Goal: Task Accomplishment & Management: Complete application form

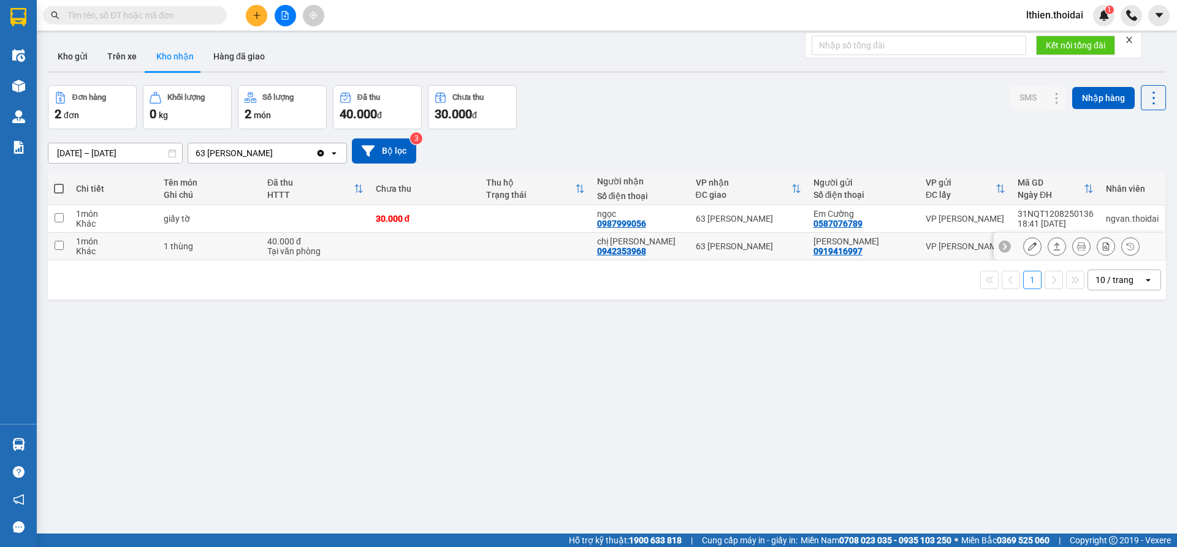
drag, startPoint x: 59, startPoint y: 245, endPoint x: 238, endPoint y: 257, distance: 179.3
click at [59, 245] on input "checkbox" at bounding box center [59, 245] width 9 height 9
checkbox input "true"
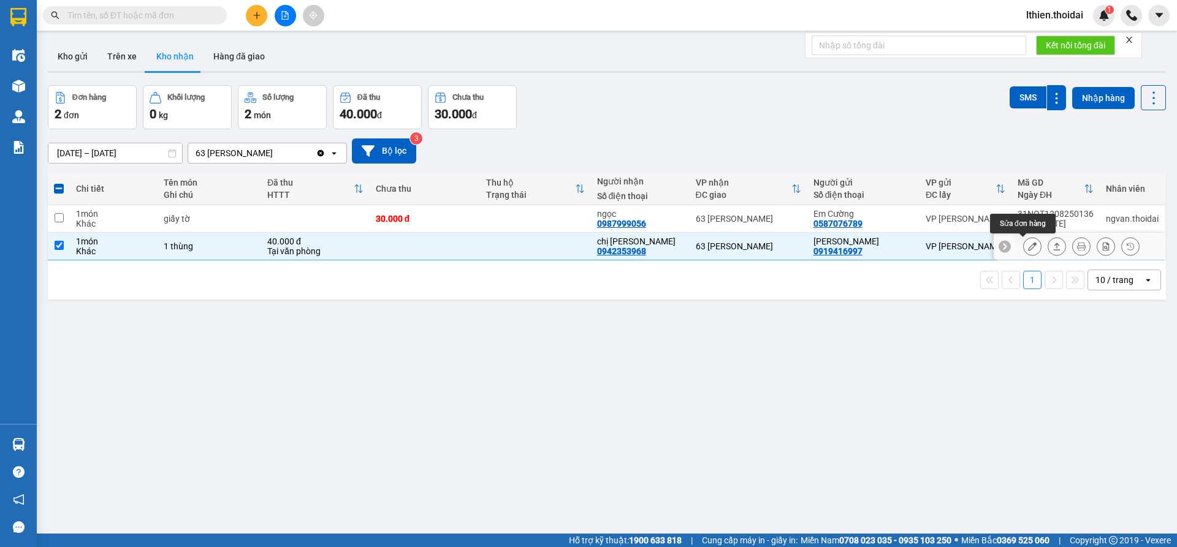
click at [1028, 245] on icon at bounding box center [1032, 246] width 9 height 9
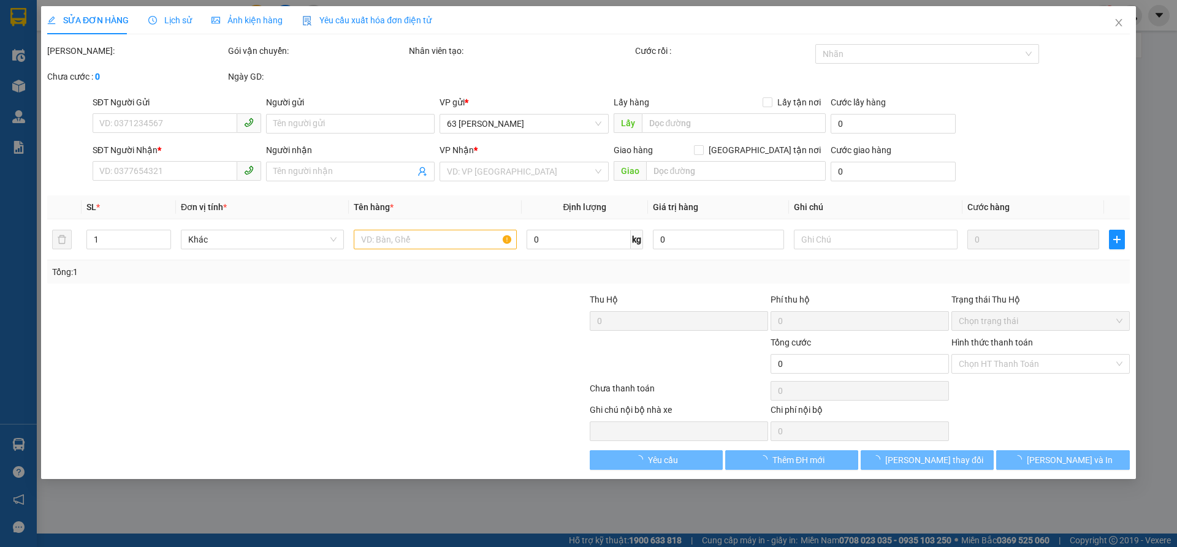
type input "0919416997"
type input "[PERSON_NAME]"
type input "0942353968"
type input "chị [PERSON_NAME]"
type input "40.000"
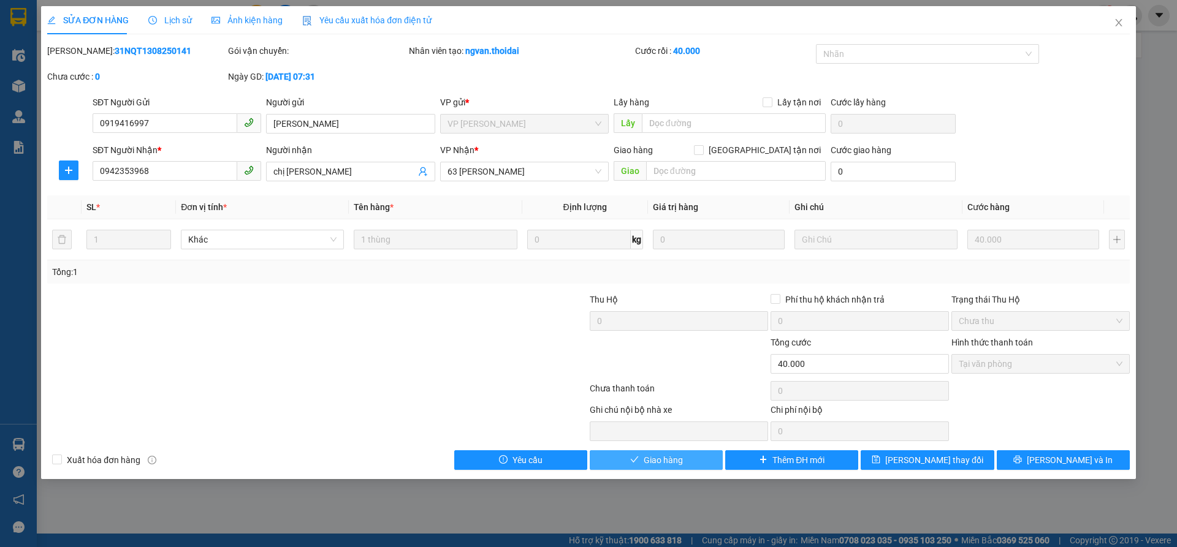
drag, startPoint x: 655, startPoint y: 458, endPoint x: 670, endPoint y: 450, distance: 17.0
click at [655, 458] on span "Giao hàng" at bounding box center [662, 459] width 39 height 13
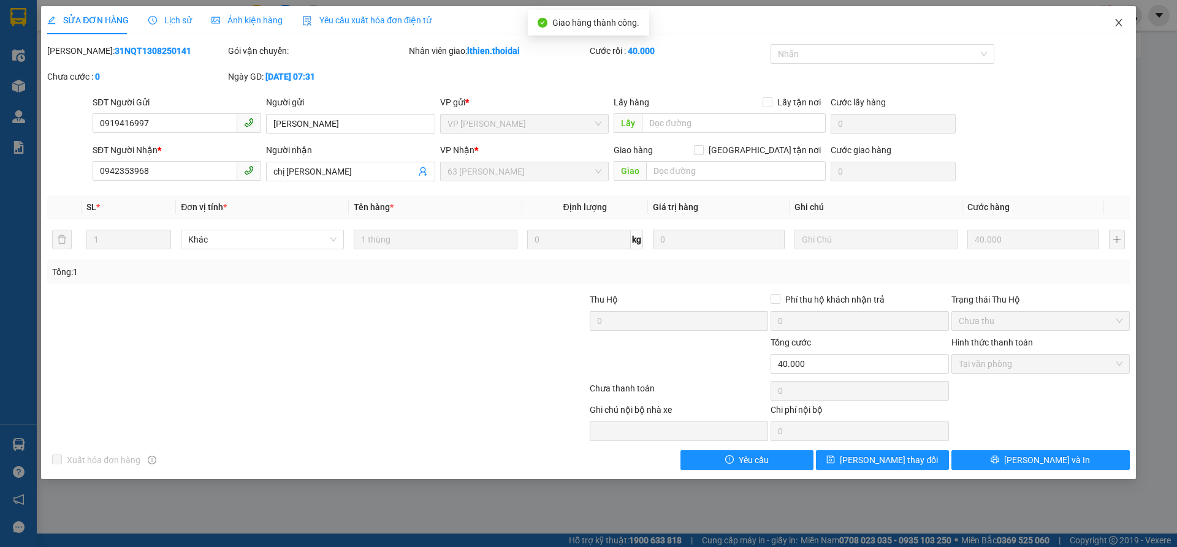
click at [1118, 20] on icon "close" at bounding box center [1118, 23] width 10 height 10
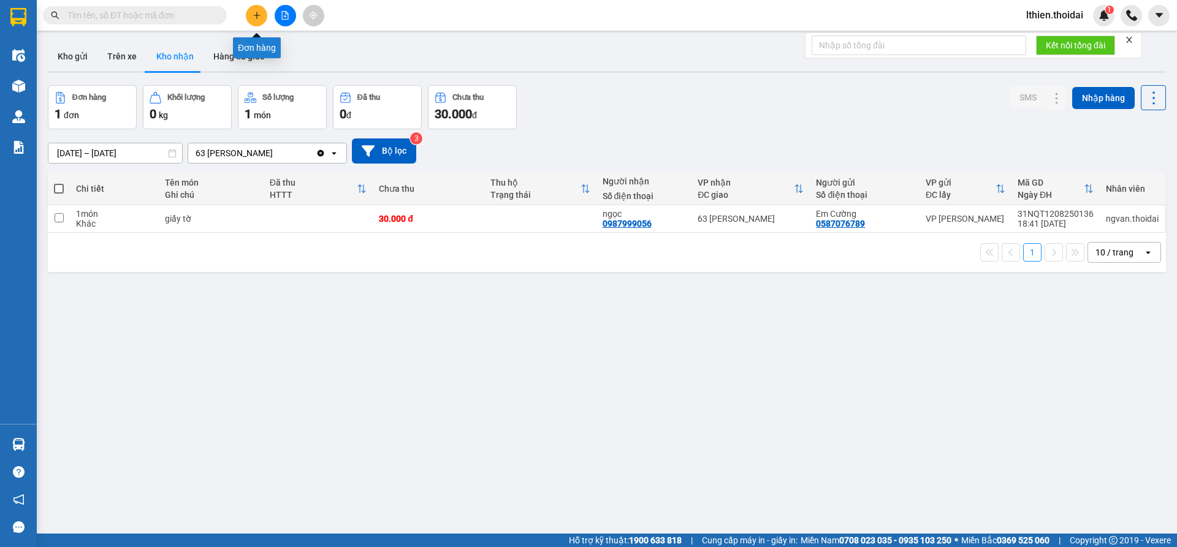
click at [255, 17] on icon "plus" at bounding box center [256, 15] width 9 height 9
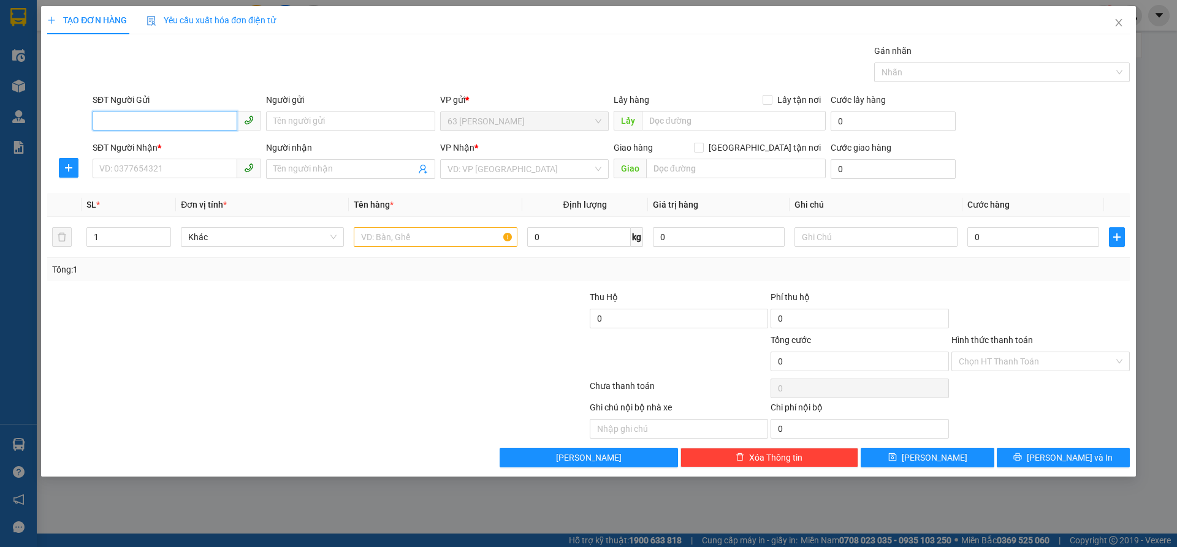
click at [161, 126] on input "SĐT Người Gửi" at bounding box center [165, 121] width 145 height 20
type input "0919875566"
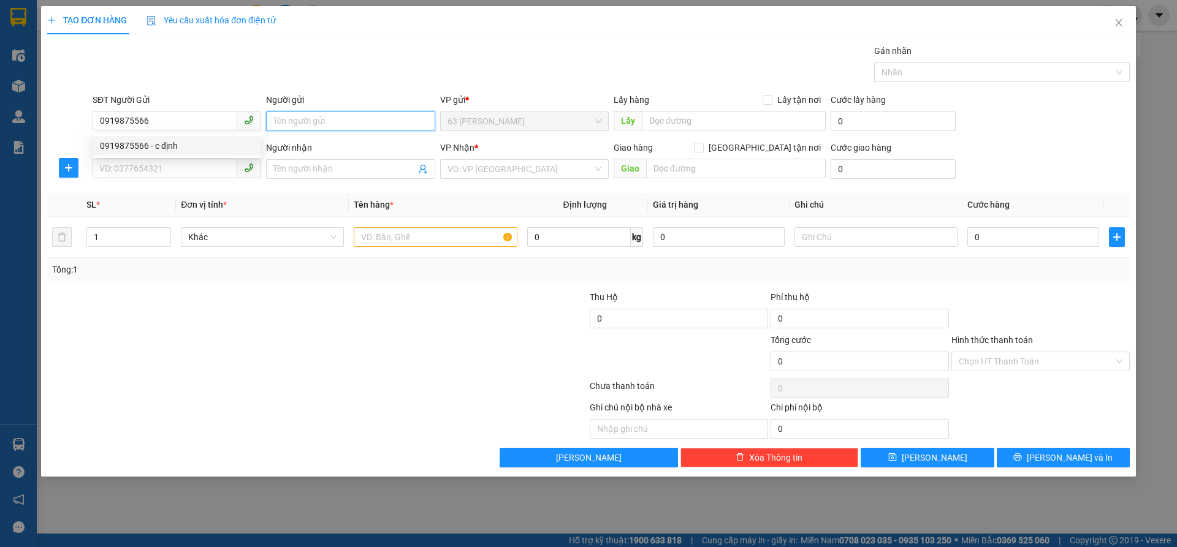
click at [298, 123] on input "Người gửi" at bounding box center [350, 122] width 169 height 20
type input "d"
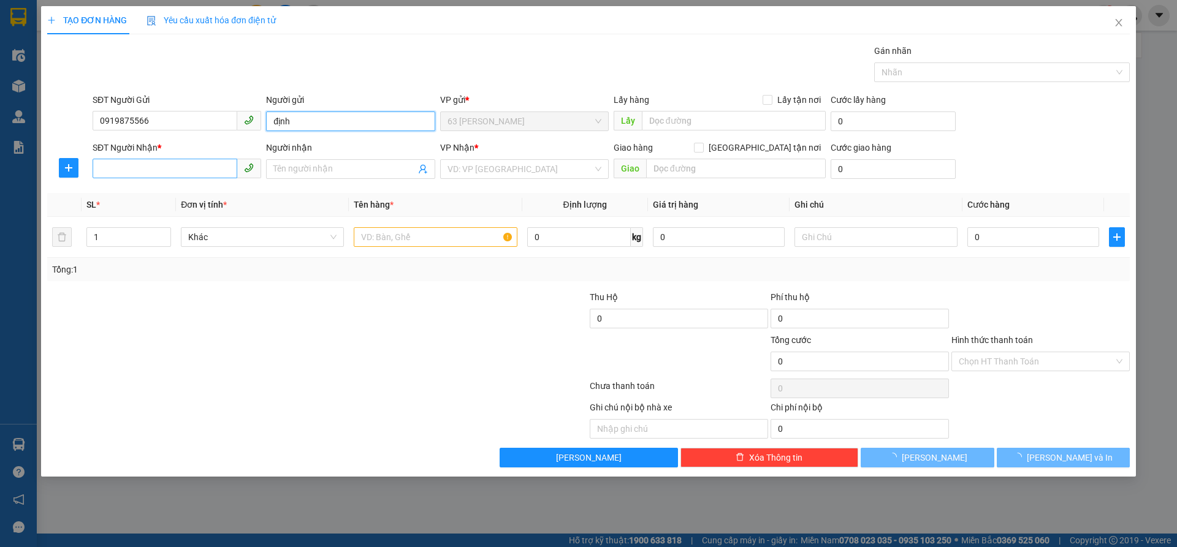
type input "định"
click at [114, 169] on input "SĐT Người Nhận *" at bounding box center [165, 169] width 145 height 20
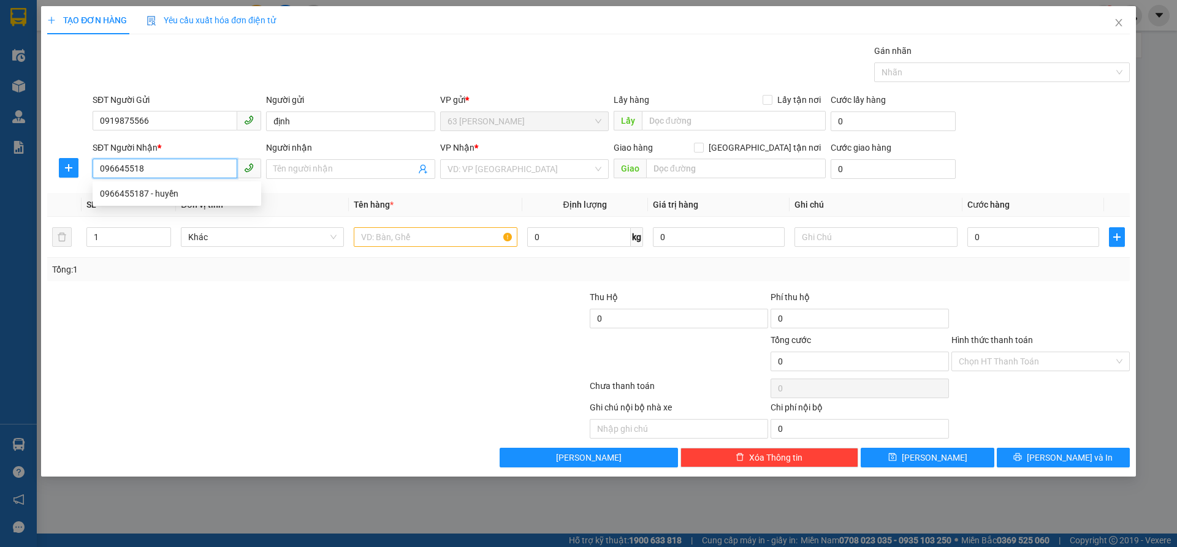
type input "0966455187"
click at [127, 194] on div "0966455187 - huyền" at bounding box center [177, 193] width 154 height 13
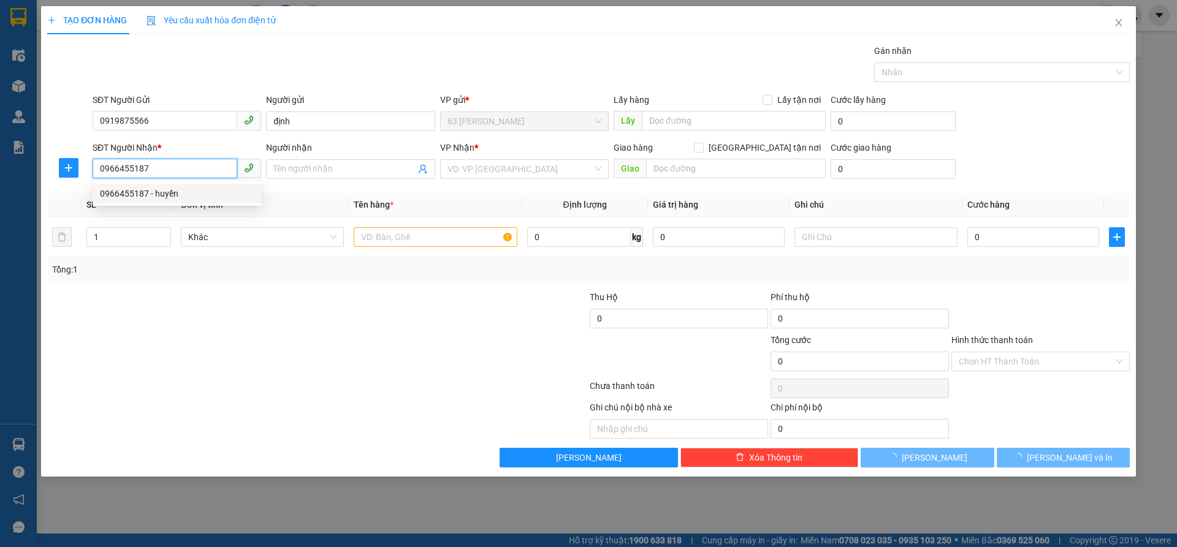
type input "huyền"
checkbox input "true"
type input "[GEOGRAPHIC_DATA]"
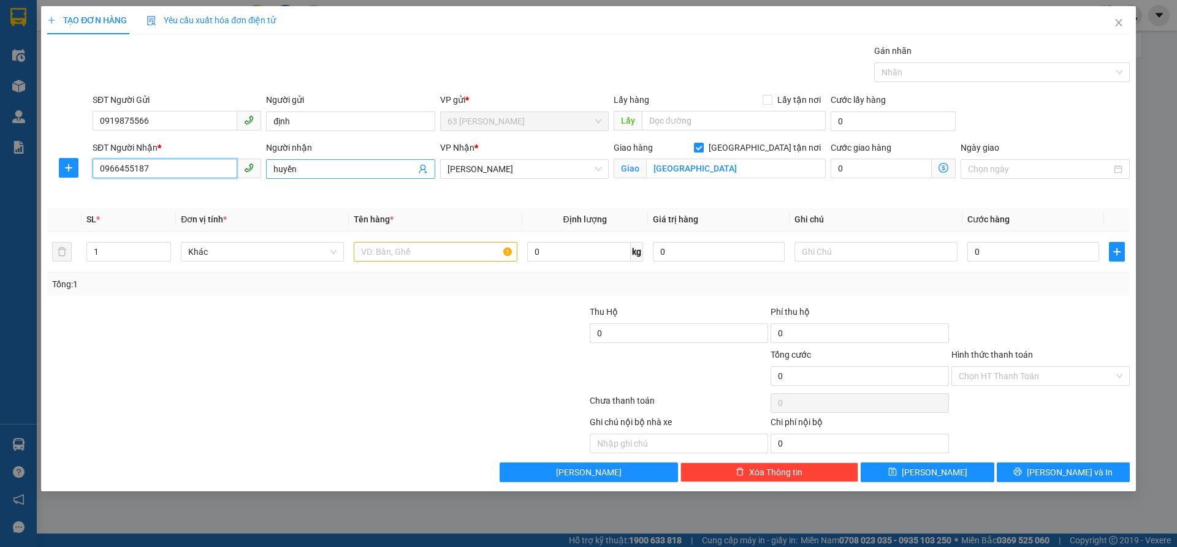
type input "0966455187"
drag, startPoint x: 310, startPoint y: 172, endPoint x: 232, endPoint y: 175, distance: 78.5
click at [248, 175] on div "SĐT Người Nhận * 0966455187 Người nhận huyền huyền VP Nhận * [PERSON_NAME] hàng…" at bounding box center [611, 170] width 1042 height 58
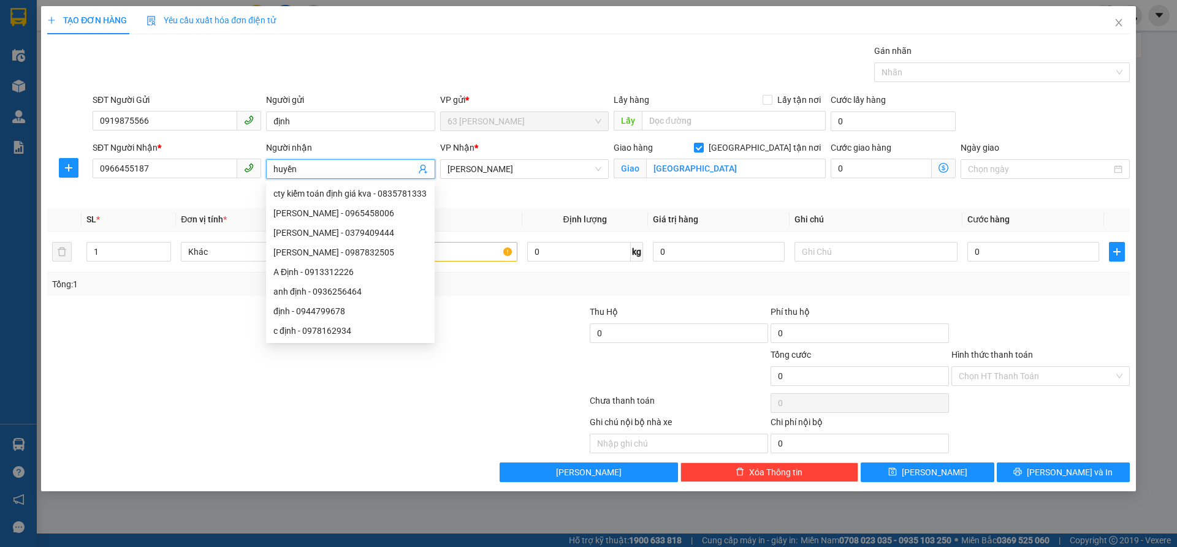
type input "n"
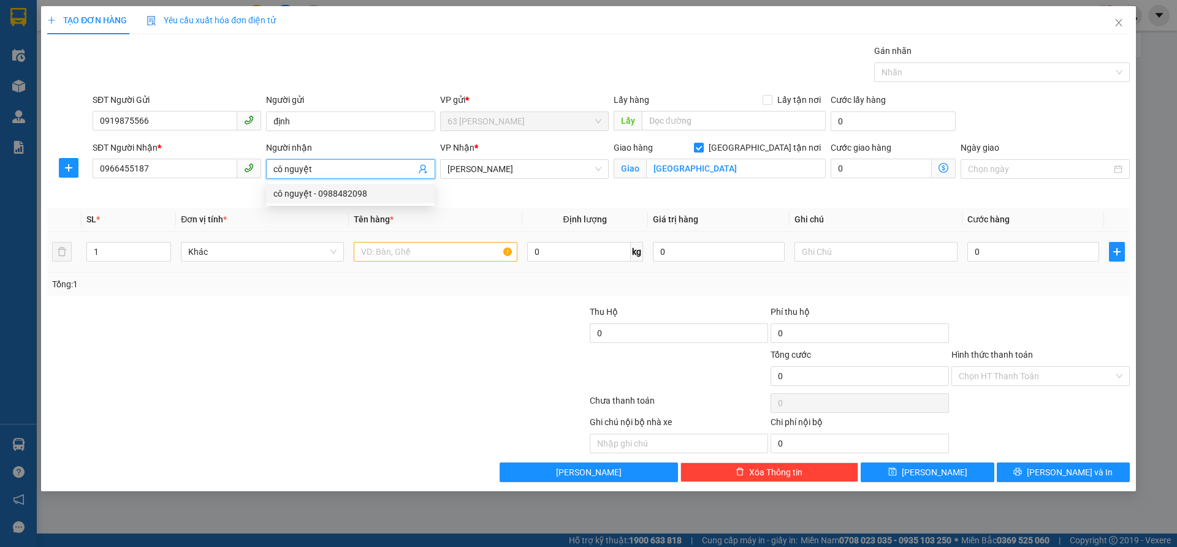
type input "cô nguyệt"
click at [407, 252] on input "text" at bounding box center [435, 252] width 163 height 20
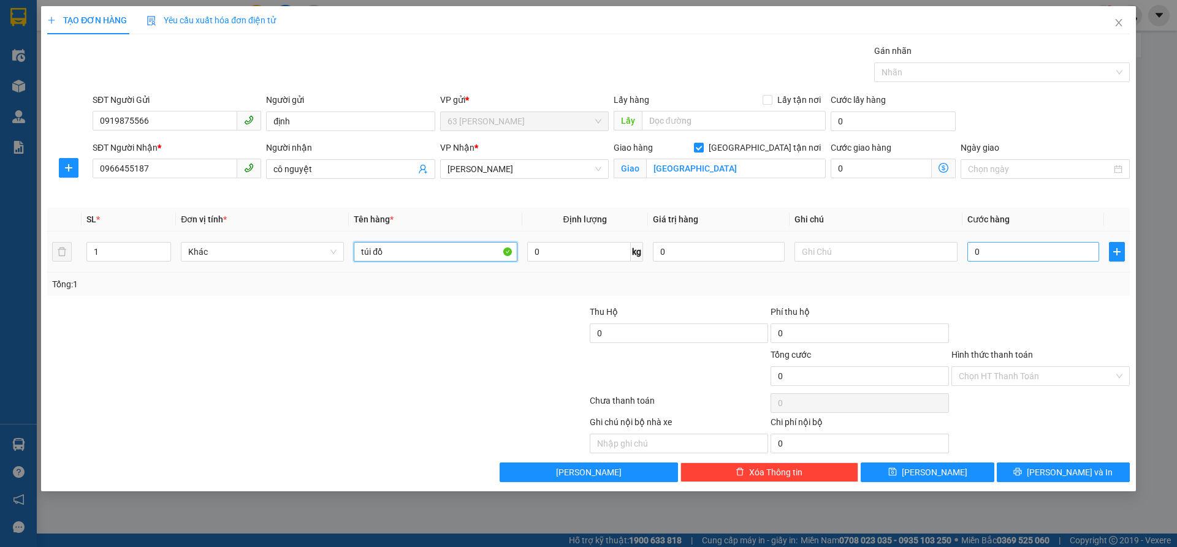
type input "túi đồ"
type input "8"
type input "80"
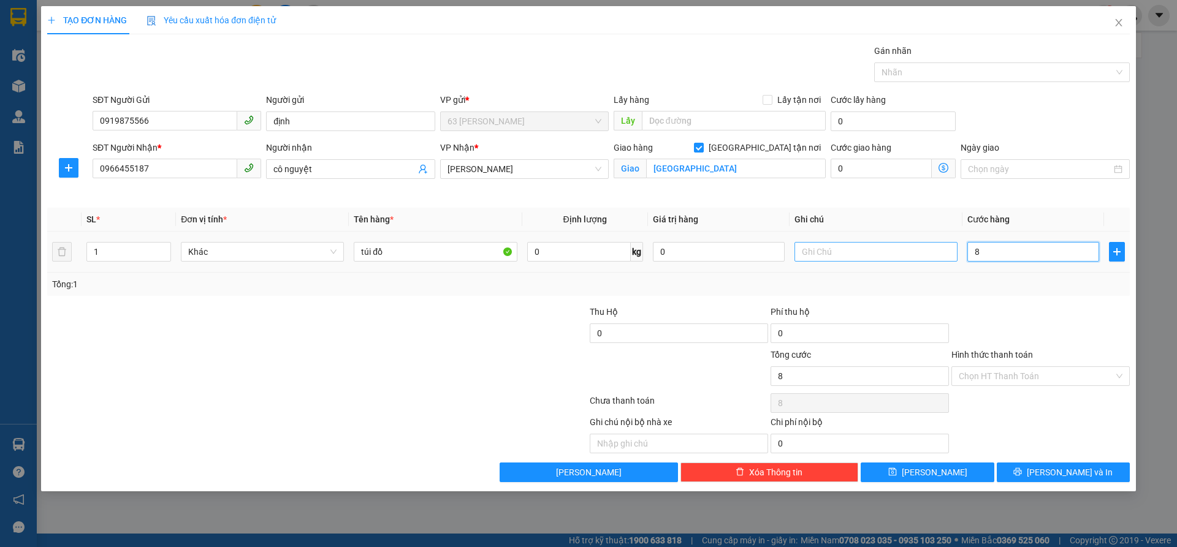
type input "80"
type input "800"
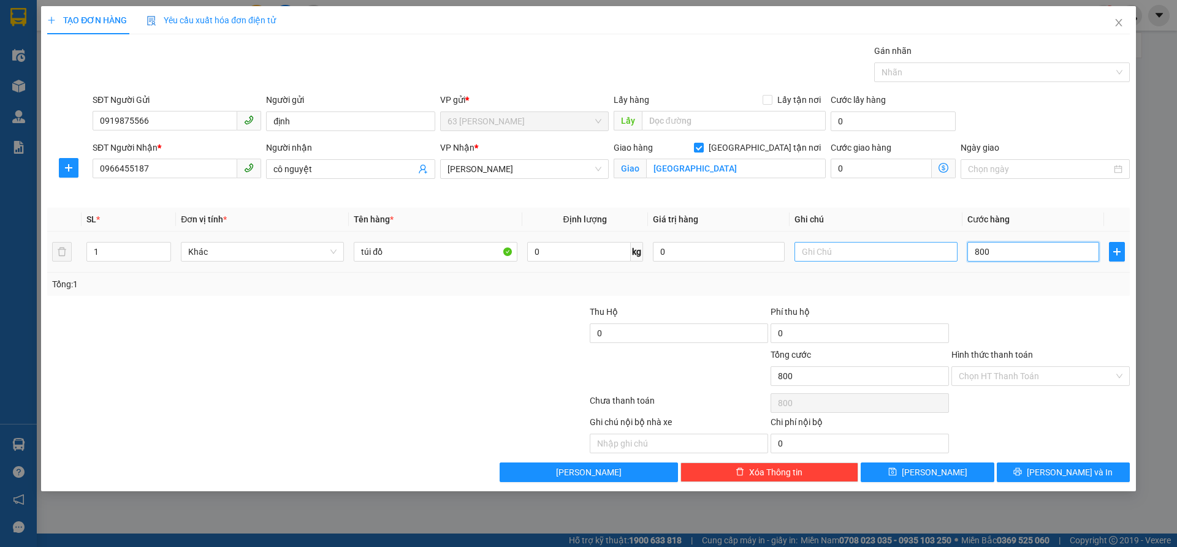
type input "8.000"
type input "80.000"
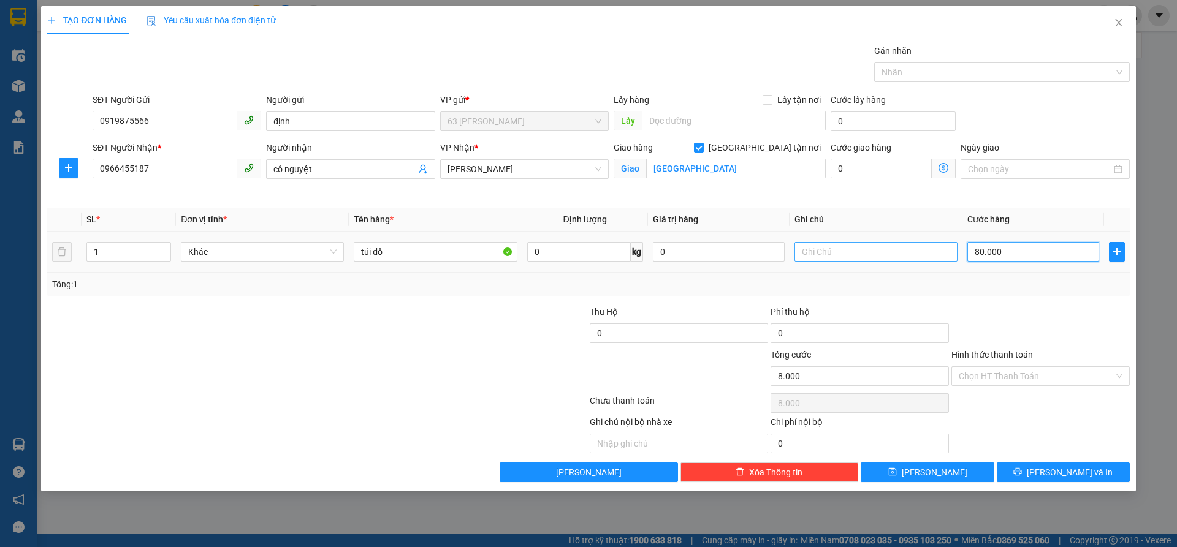
type input "80.000"
click at [1115, 374] on div "Chọn HT Thanh Toán" at bounding box center [1040, 376] width 178 height 20
type input "80.000"
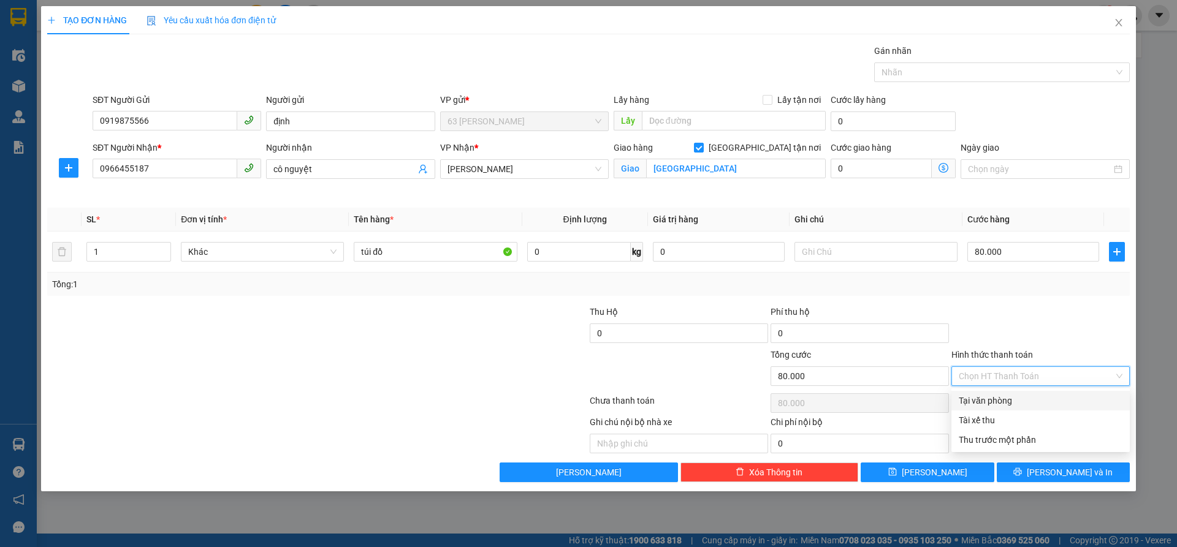
click at [1012, 402] on div "Tại văn phòng" at bounding box center [1040, 400] width 164 height 13
type input "0"
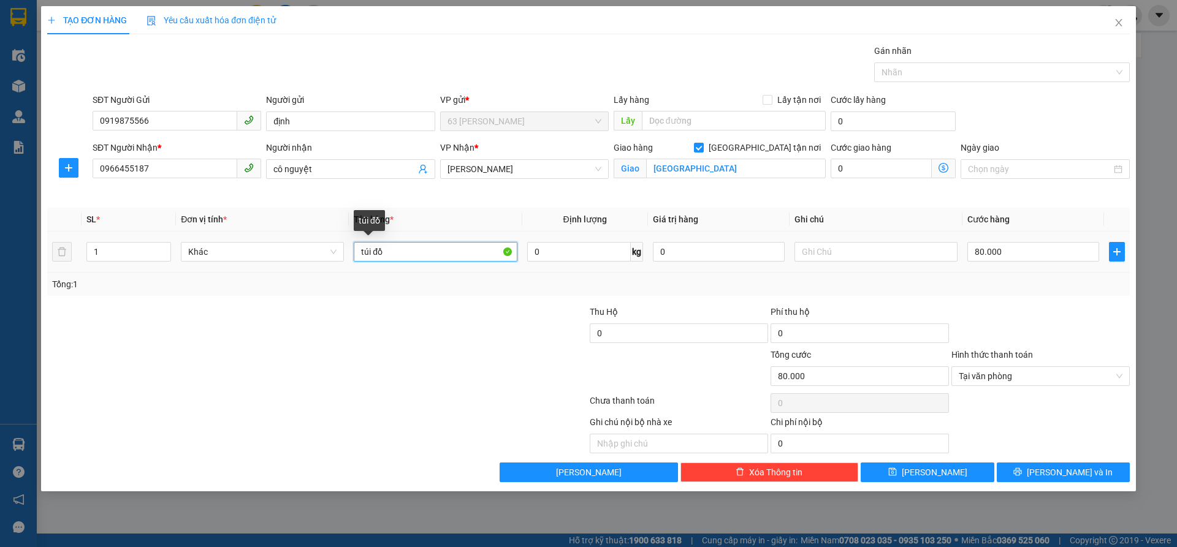
click at [423, 251] on input "túi đồ" at bounding box center [435, 252] width 163 height 20
type input "túi đồ - trả tận nơi"
click at [1052, 469] on span "[PERSON_NAME] và In" at bounding box center [1069, 472] width 86 height 13
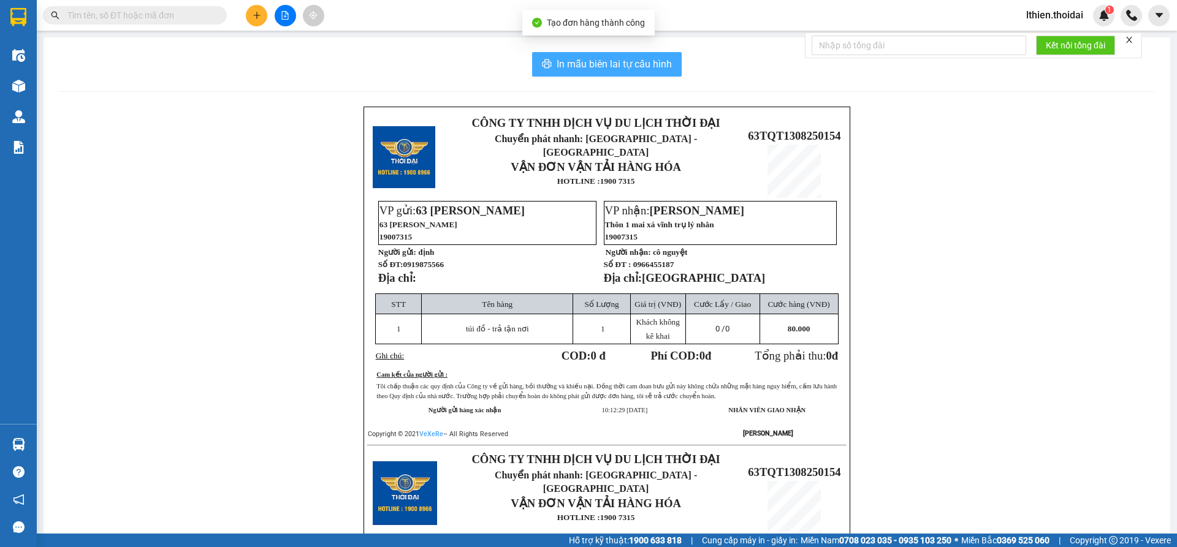
click at [568, 61] on span "In mẫu biên lai tự cấu hình" at bounding box center [613, 63] width 115 height 15
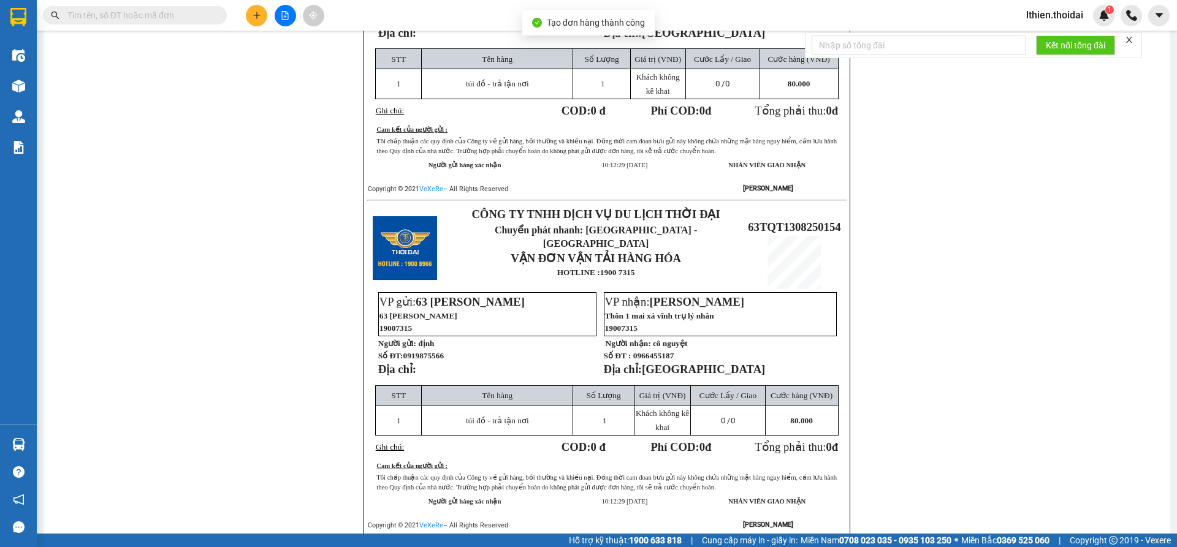
scroll to position [279, 0]
